Goal: Information Seeking & Learning: Learn about a topic

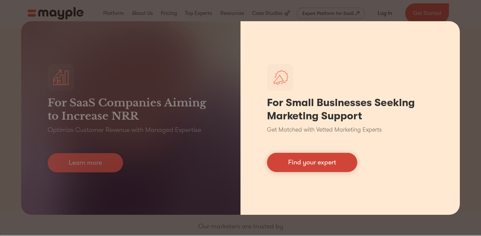
click at [340, 166] on link "Find your expert" at bounding box center [312, 162] width 90 height 19
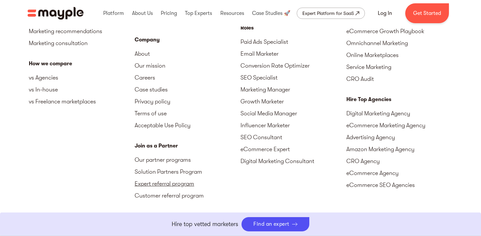
scroll to position [2982, 0]
click at [148, 77] on link "Careers" at bounding box center [188, 78] width 106 height 12
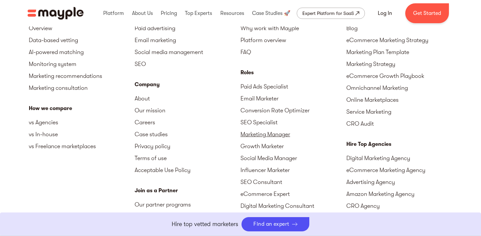
scroll to position [1626, 0]
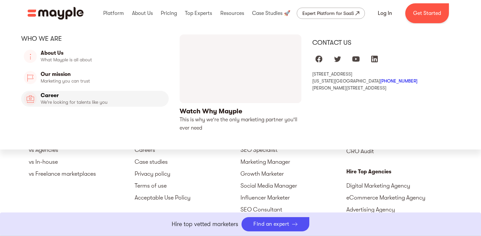
click at [90, 100] on link "Career" at bounding box center [95, 99] width 148 height 16
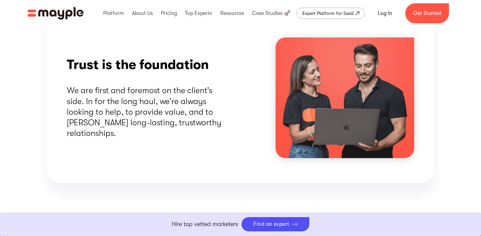
scroll to position [877, 0]
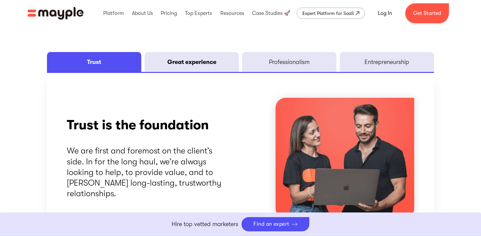
click at [221, 72] on link "Great experience" at bounding box center [192, 62] width 94 height 20
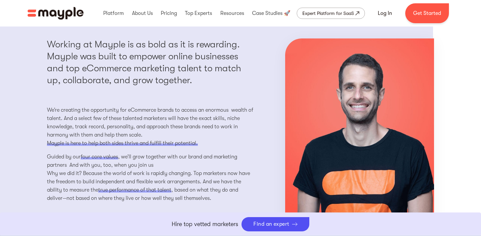
scroll to position [571, 0]
